Goal: Check status: Check status

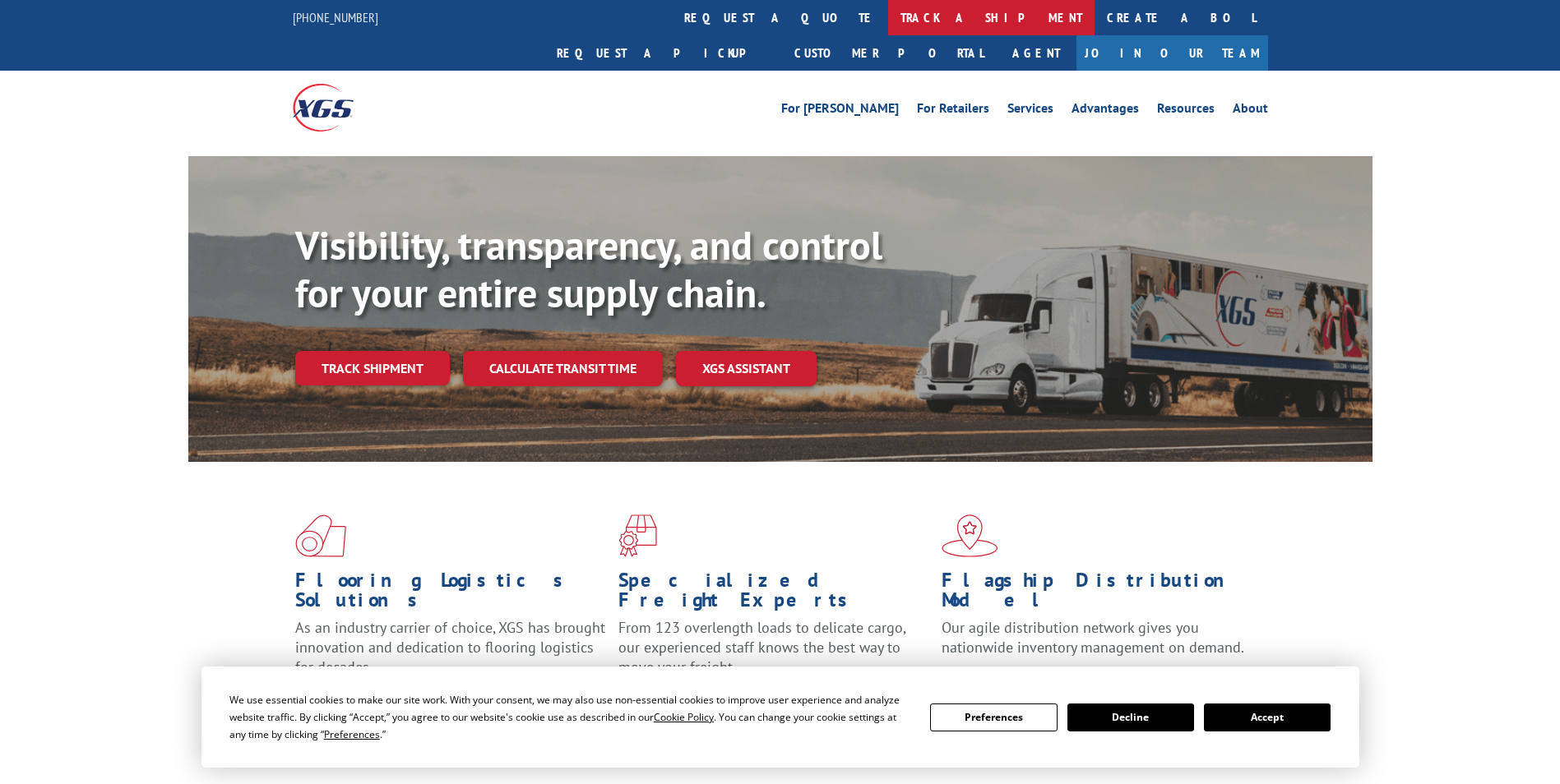
click at [888, 23] on link "track a shipment" at bounding box center [991, 17] width 207 height 35
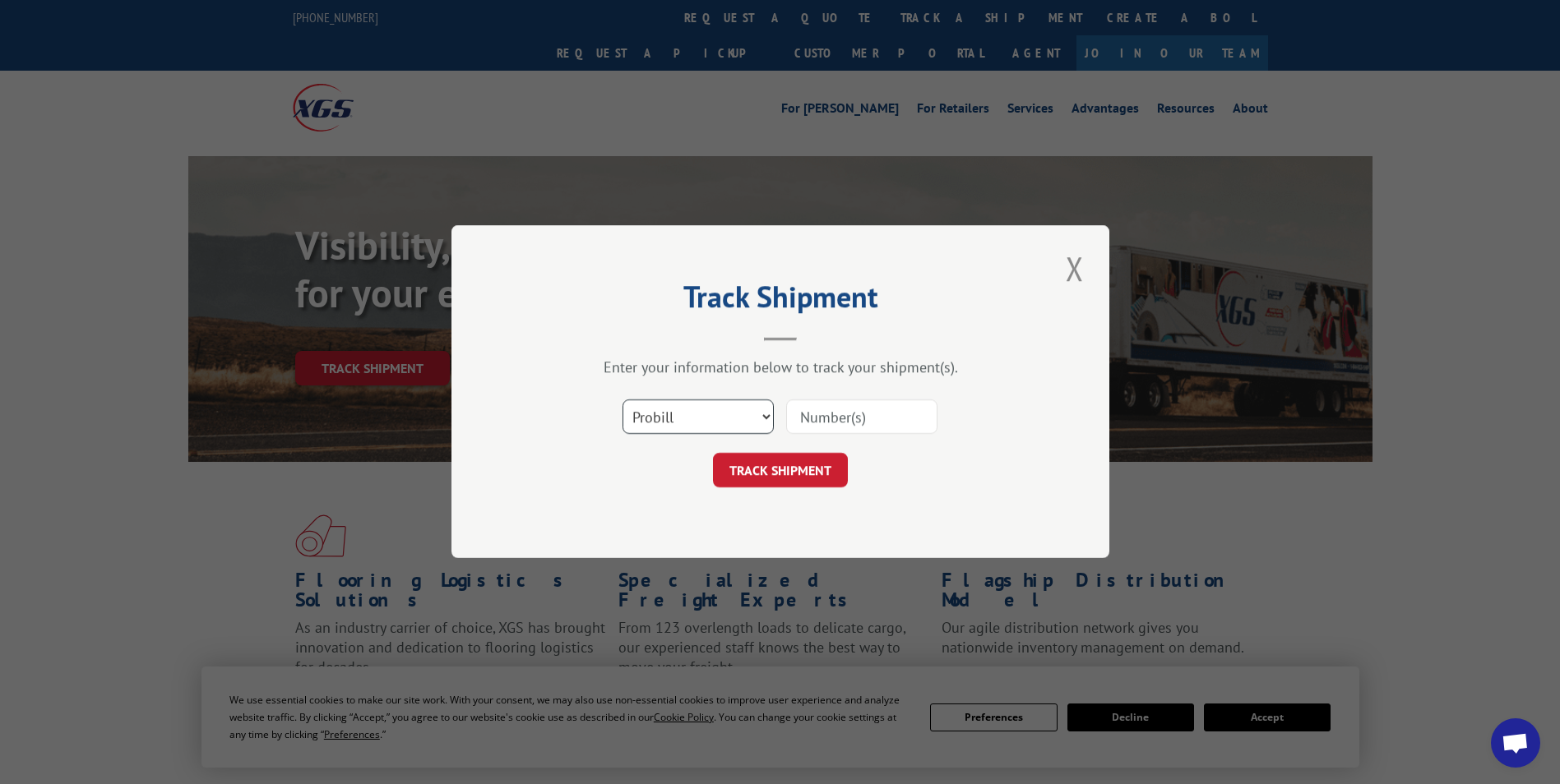
click at [764, 420] on select "Select category... Probill BOL PO" at bounding box center [698, 418] width 151 height 34
click at [622, 401] on select "Select category... Probill BOL PO" at bounding box center [698, 418] width 151 height 34
click at [857, 404] on input at bounding box center [861, 418] width 151 height 34
type input "1609352"
click button "TRACK SHIPMENT" at bounding box center [780, 471] width 135 height 34
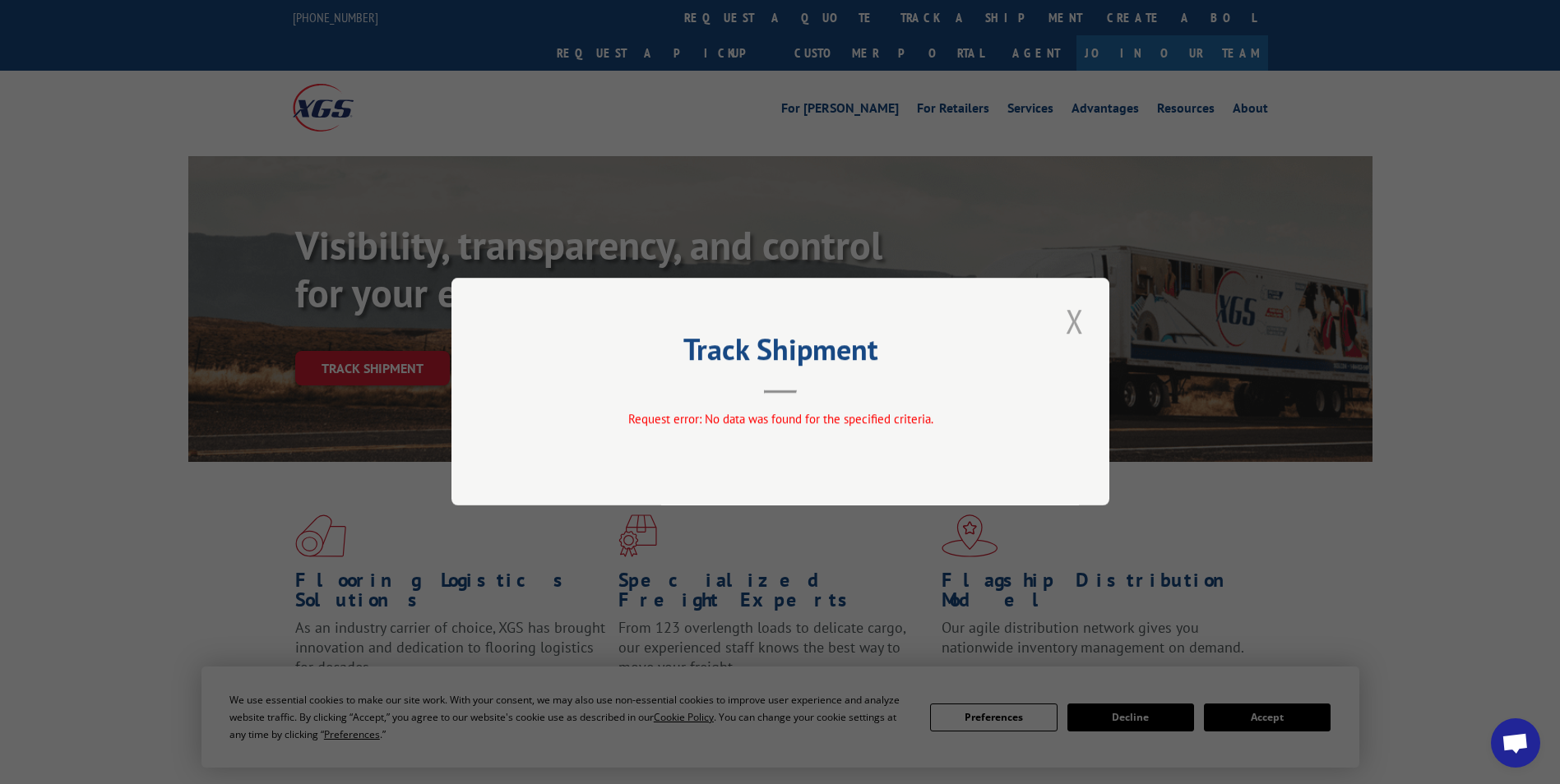
click at [1068, 316] on button "Close modal" at bounding box center [1075, 322] width 28 height 46
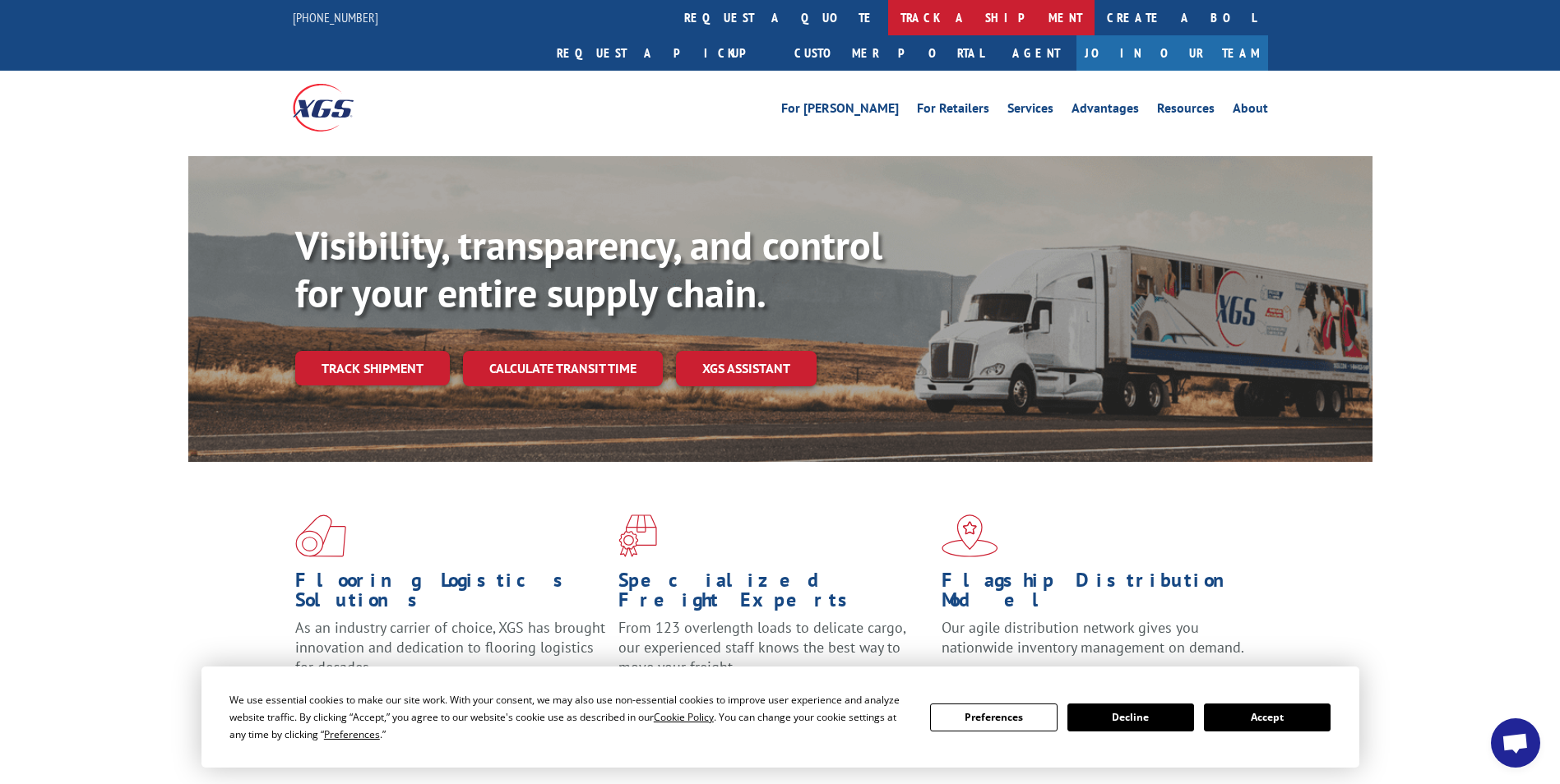
click at [888, 21] on link "track a shipment" at bounding box center [991, 17] width 207 height 35
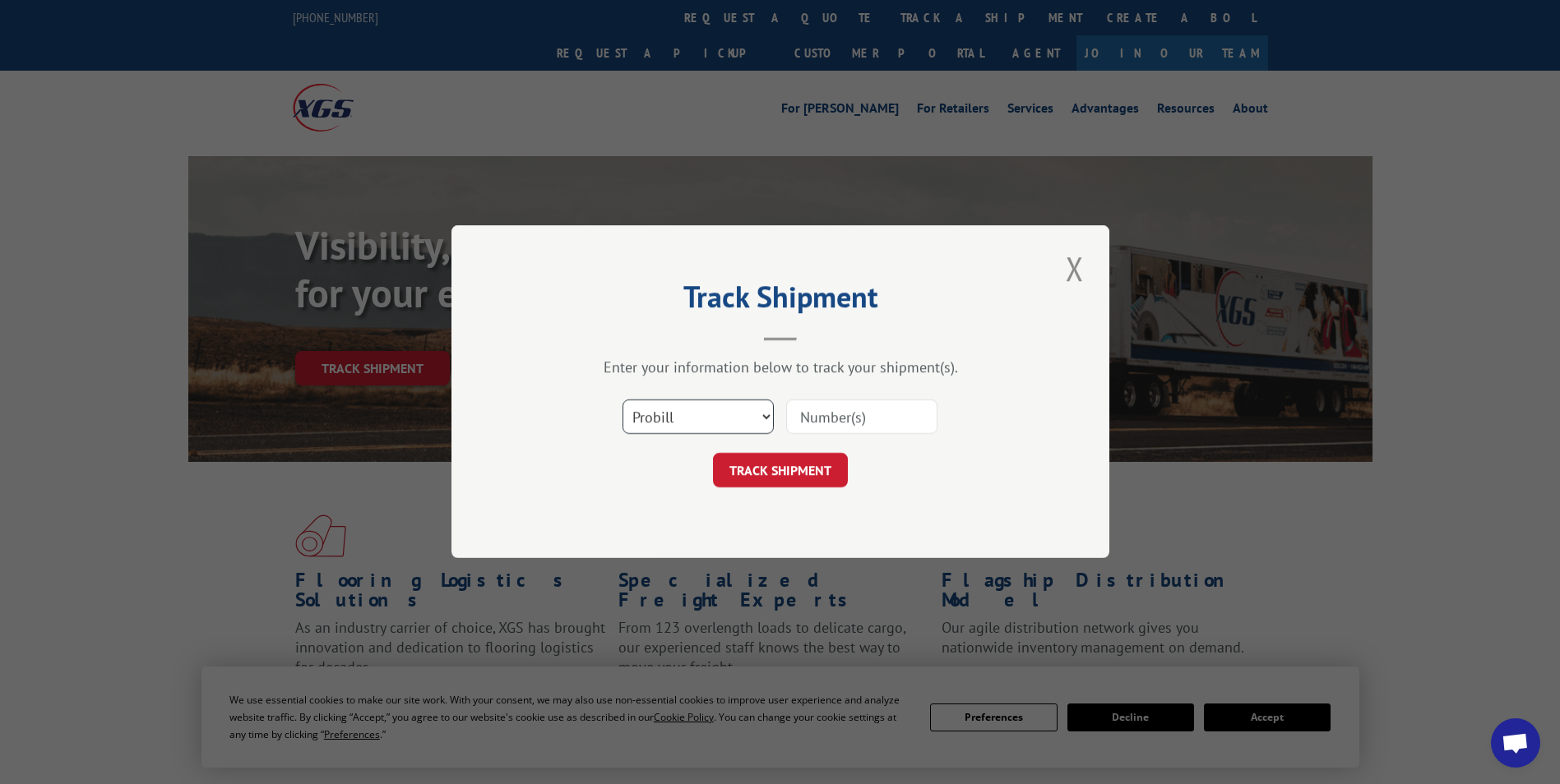
drag, startPoint x: 765, startPoint y: 426, endPoint x: 728, endPoint y: 438, distance: 38.9
click at [759, 428] on select "Select category... Probill BOL PO" at bounding box center [698, 418] width 151 height 34
select select "bol"
click at [622, 401] on select "Select category... Probill BOL PO" at bounding box center [698, 418] width 151 height 34
click at [862, 414] on input at bounding box center [861, 418] width 151 height 34
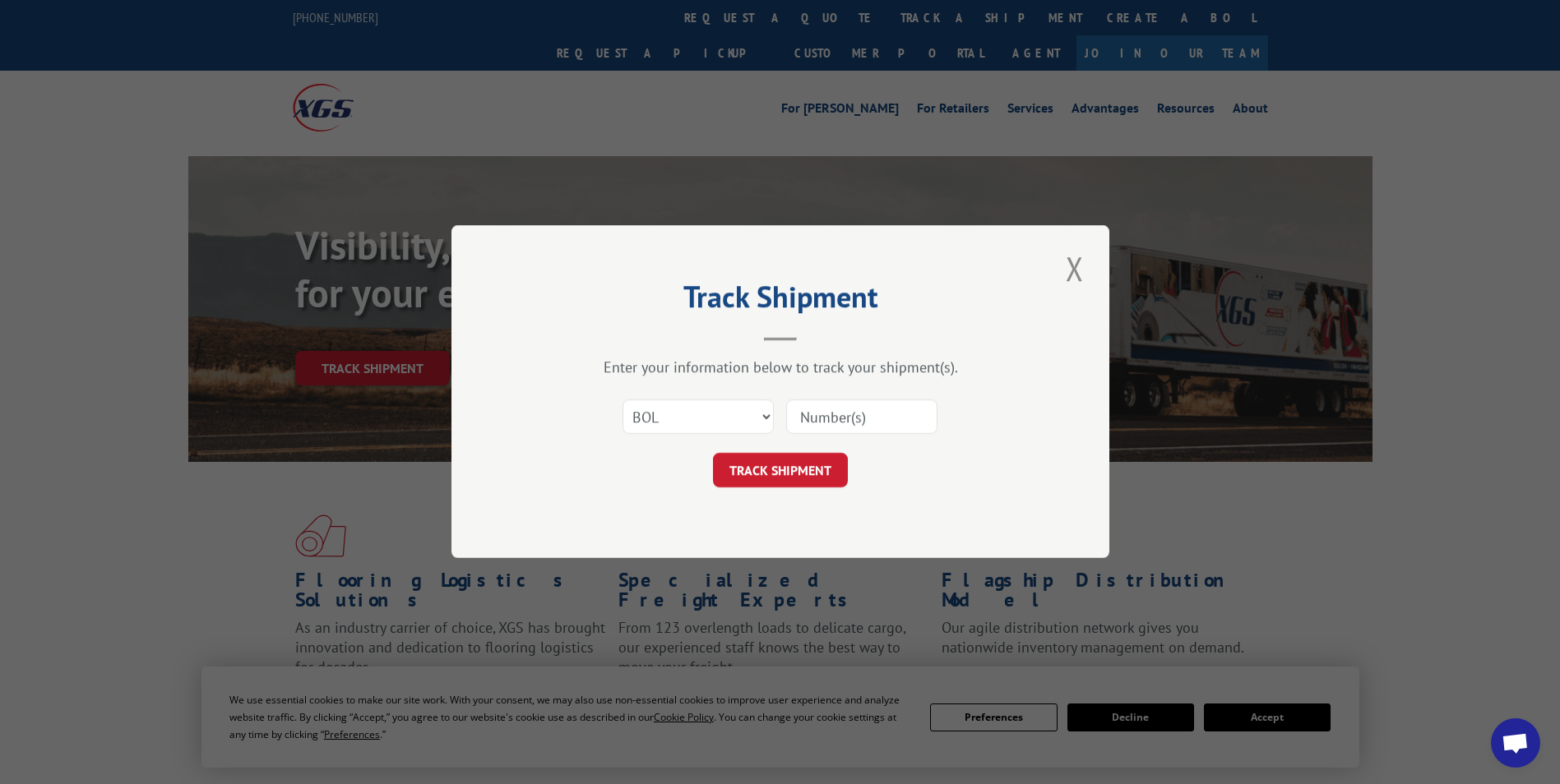
type input "1609352"
click at [754, 462] on button "TRACK SHIPMENT" at bounding box center [780, 471] width 135 height 34
